Goal: Task Accomplishment & Management: Complete application form

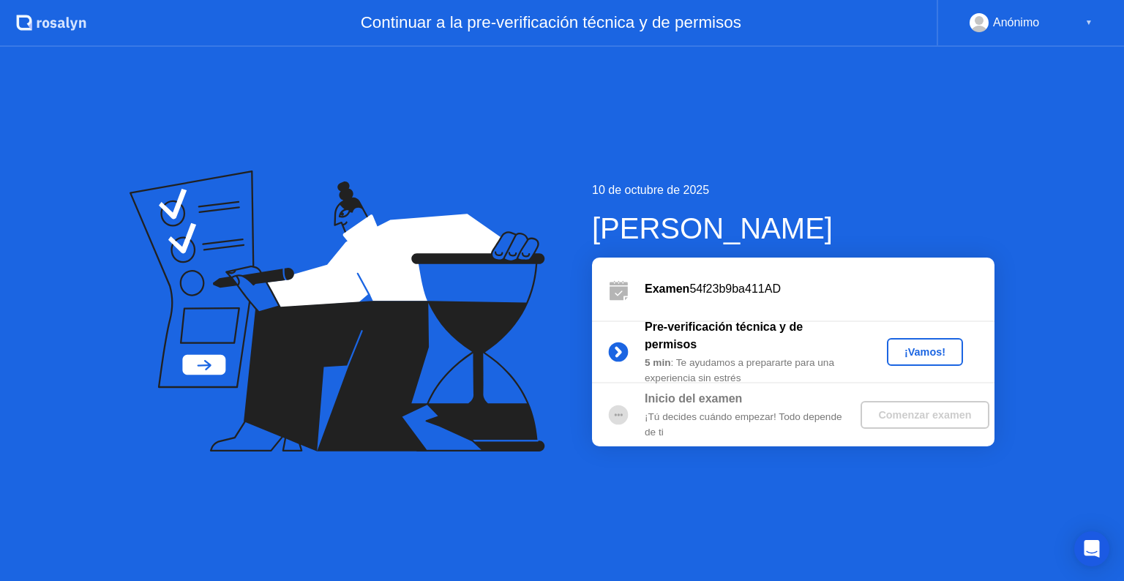
click at [773, 426] on div "¡Tú decides cuándo empezar! Todo depende de ti" at bounding box center [750, 425] width 211 height 30
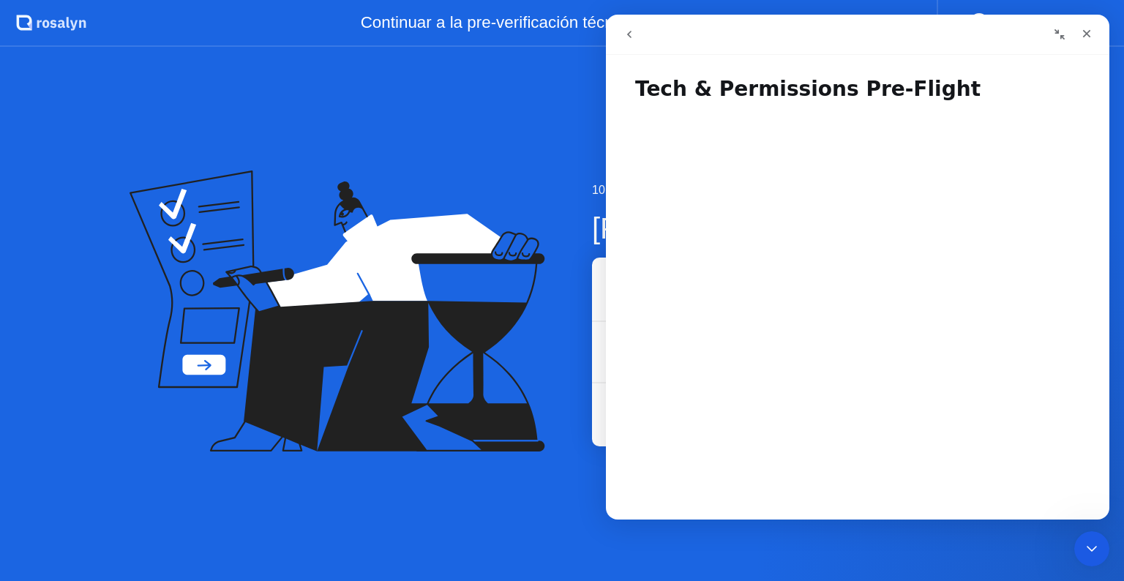
click at [589, 367] on div "[DATE] [PERSON_NAME] Examen 54f23b9ba411AD Pre-verificación técnica y de permis…" at bounding box center [769, 314] width 449 height 265
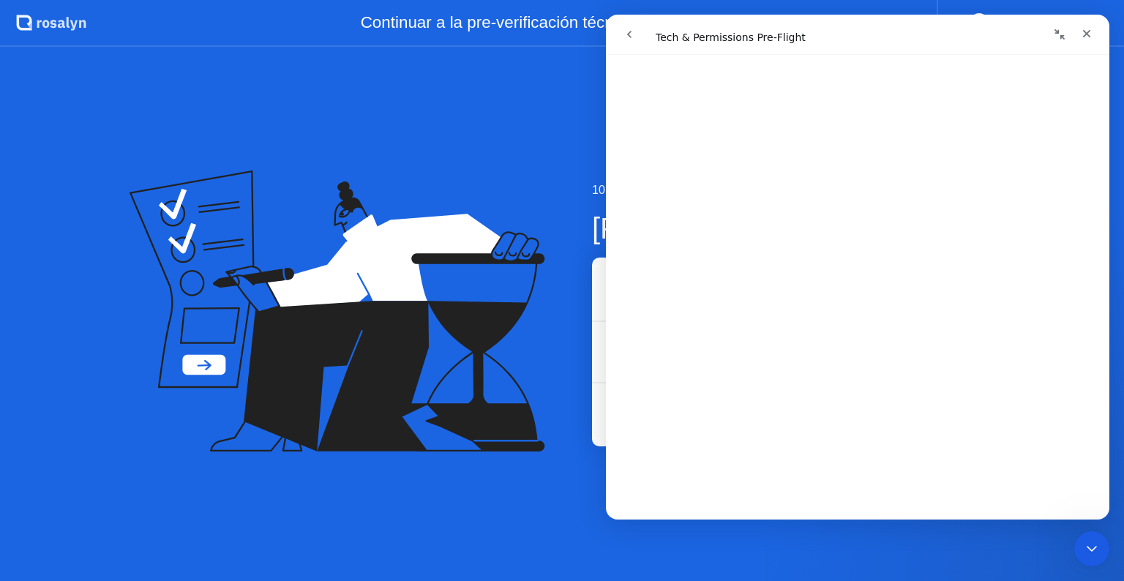
scroll to position [220, 0]
click at [504, 221] on icon at bounding box center [338, 312] width 416 height 282
click at [1058, 40] on button "Collapse window" at bounding box center [1060, 34] width 28 height 28
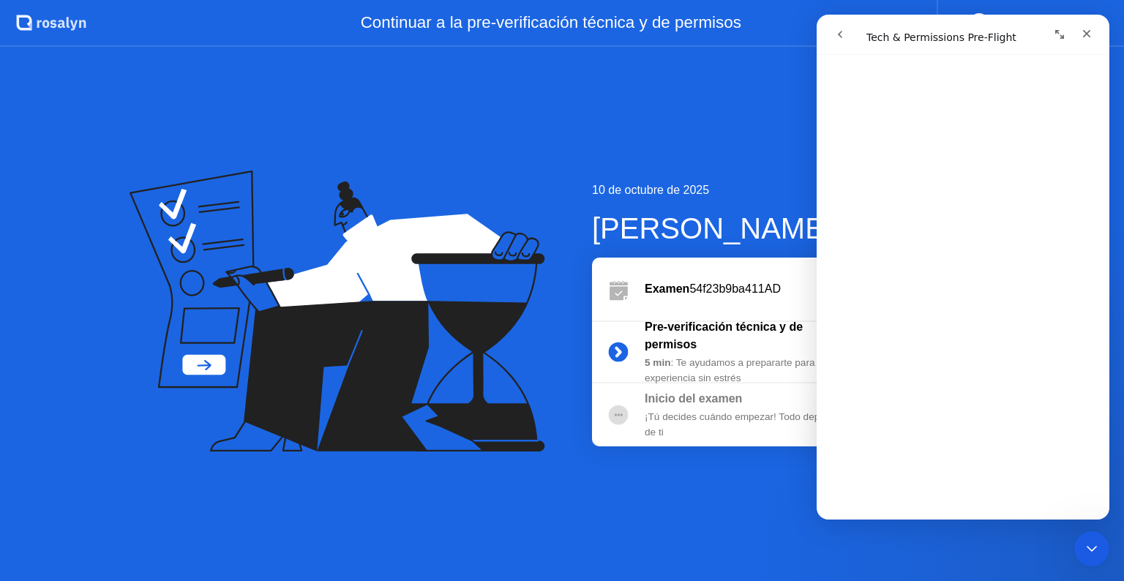
scroll to position [217, 0]
click at [726, 416] on div "¡Tú decides cuándo empezar! Todo depende de ti" at bounding box center [750, 425] width 211 height 30
click at [706, 288] on div "Examen 54f23b9ba411AD" at bounding box center [820, 289] width 350 height 18
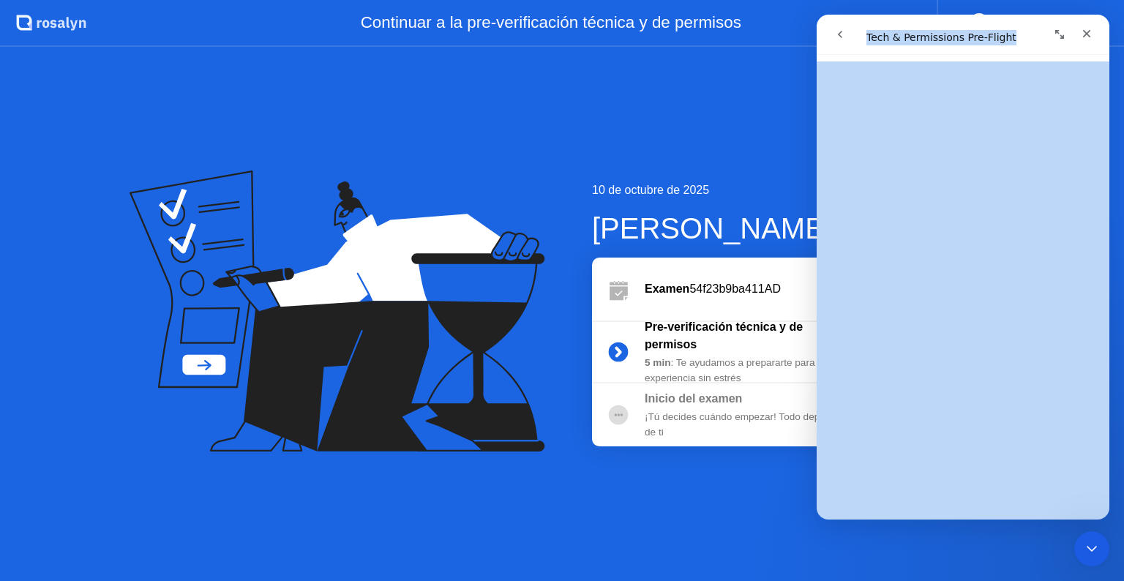
scroll to position [212, 0]
drag, startPoint x: 953, startPoint y: 30, endPoint x: 802, endPoint y: 284, distance: 295.4
click at [817, 284] on html "Tech & Permissions Pre-Flight Tech & Permissions Pre-Flight Did this answer you…" at bounding box center [963, 267] width 293 height 505
click at [1092, 38] on icon "Close" at bounding box center [1087, 34] width 12 height 12
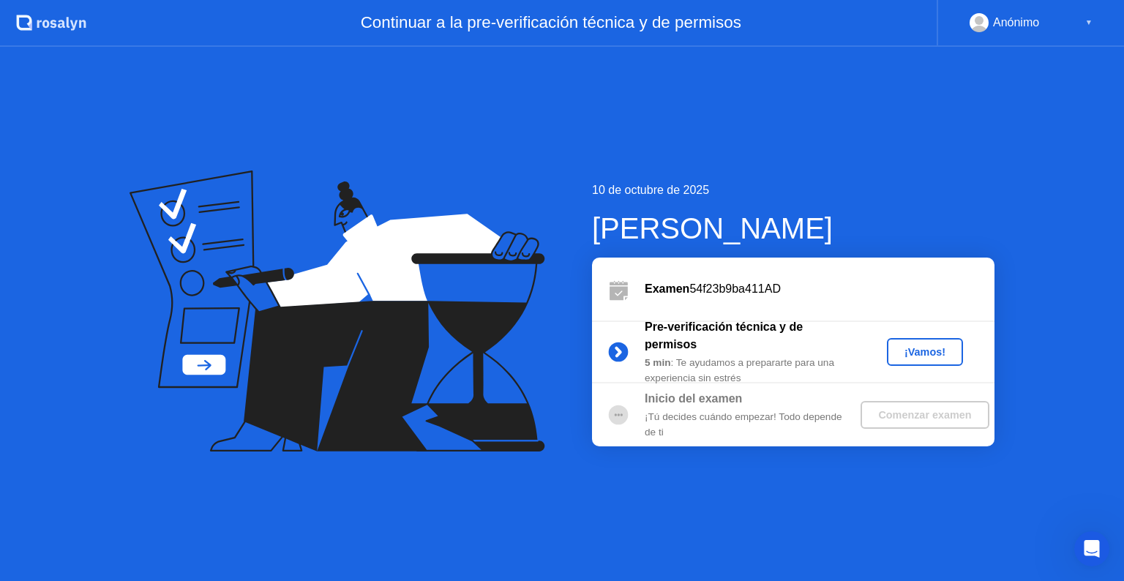
scroll to position [0, 0]
click at [926, 346] on div "¡Vamos!" at bounding box center [925, 352] width 64 height 12
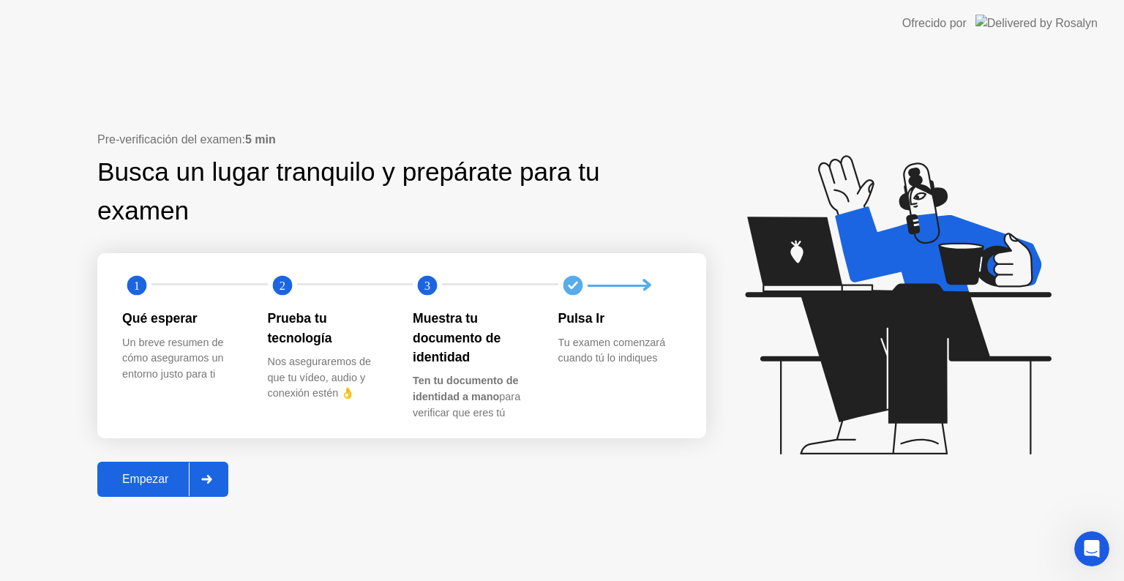
click at [179, 483] on div "Empezar" at bounding box center [145, 479] width 87 height 13
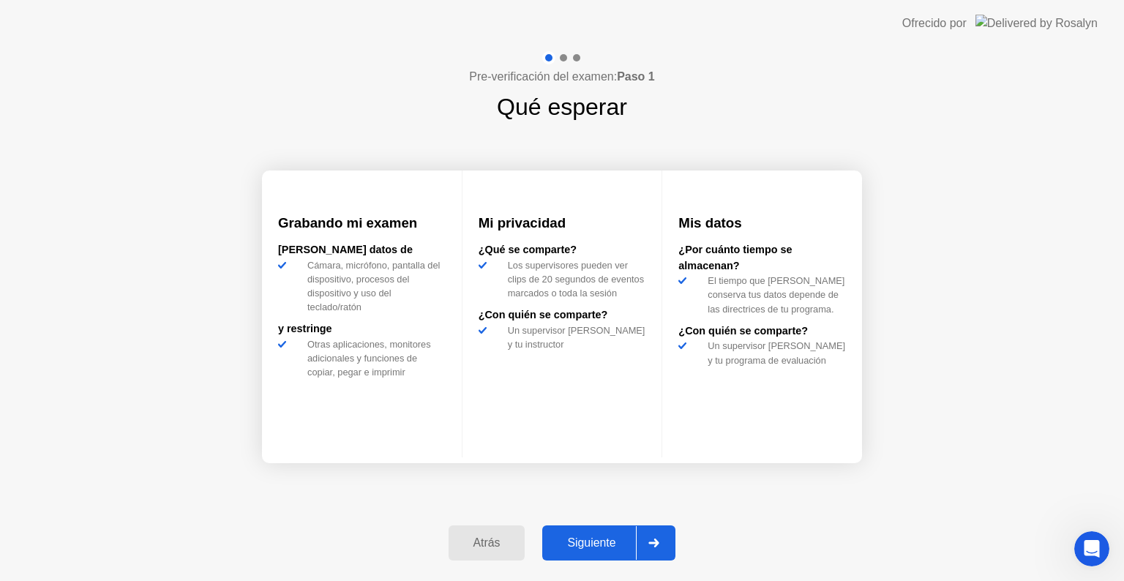
click at [641, 556] on div at bounding box center [653, 543] width 35 height 34
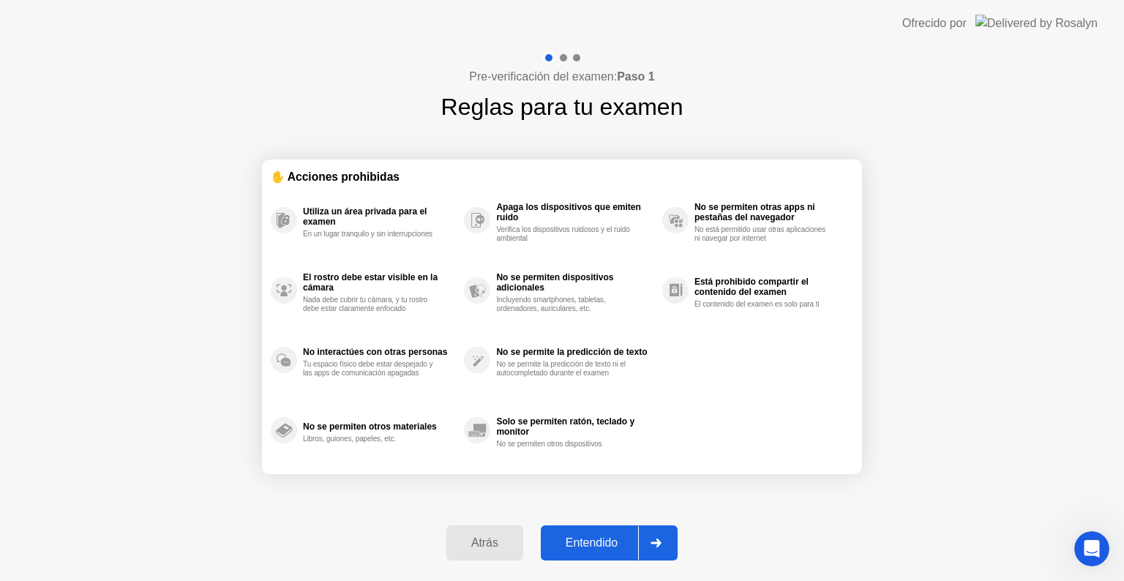
click at [583, 538] on div "Entendido" at bounding box center [591, 542] width 93 height 13
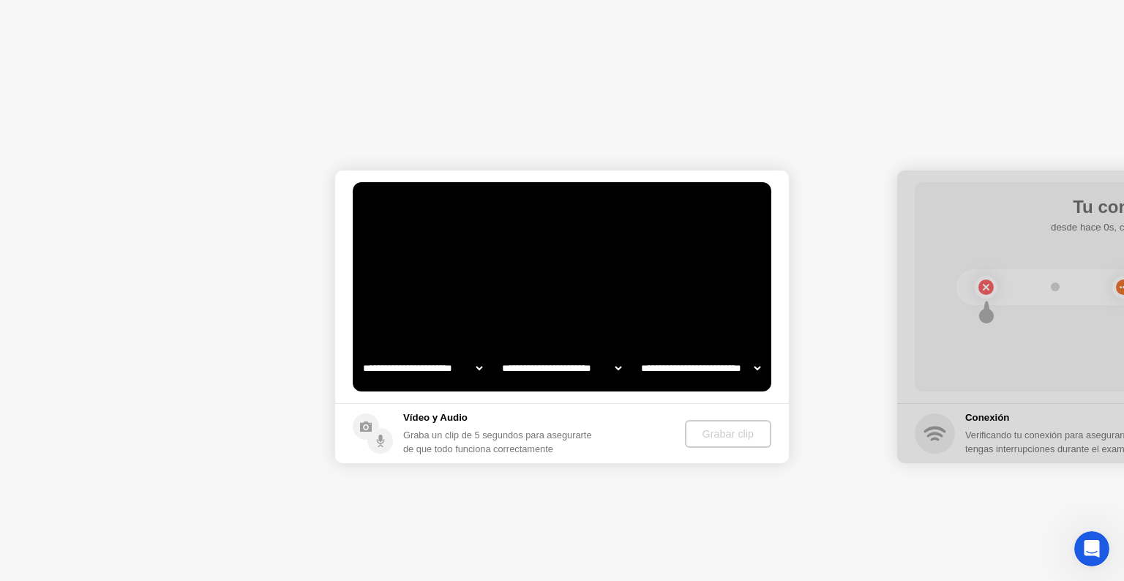
select select "**********"
select select "*******"
